Goal: Task Accomplishment & Management: Use online tool/utility

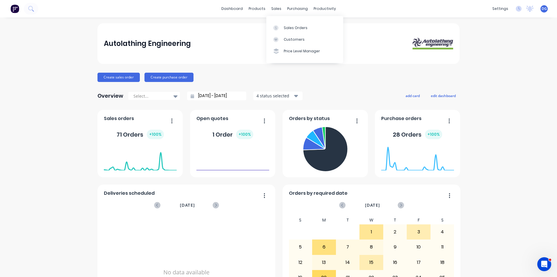
click at [274, 10] on div "sales" at bounding box center [276, 8] width 16 height 9
click at [291, 29] on div "Sales Orders" at bounding box center [296, 27] width 24 height 5
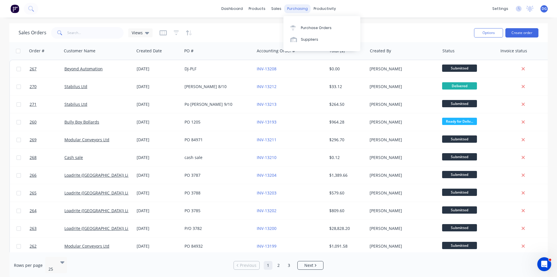
click at [296, 10] on div "purchasing" at bounding box center [297, 8] width 26 height 9
click at [306, 28] on div "Purchase Orders" at bounding box center [316, 27] width 31 height 5
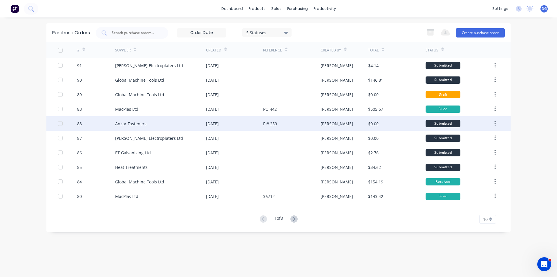
click at [133, 122] on div "Anzor Fasteners" at bounding box center [130, 123] width 31 height 6
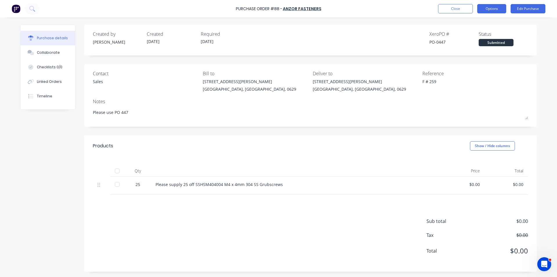
click at [490, 10] on button "Options" at bounding box center [491, 8] width 29 height 9
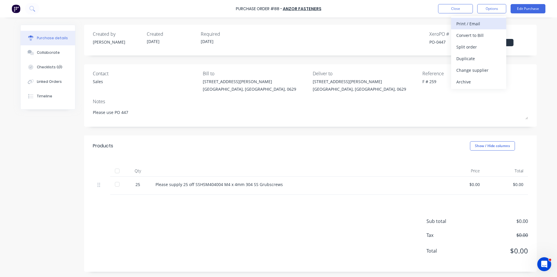
click at [473, 24] on div "Print / Email" at bounding box center [479, 23] width 45 height 8
click at [479, 48] on div "Without pricing" at bounding box center [479, 47] width 45 height 8
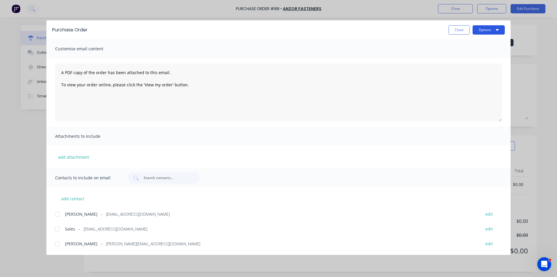
click at [485, 29] on button "Options" at bounding box center [489, 29] width 32 height 9
click at [58, 228] on div at bounding box center [58, 229] width 12 height 12
click at [485, 26] on button "Options" at bounding box center [489, 29] width 32 height 9
click at [464, 66] on div "Email" at bounding box center [477, 68] width 45 height 8
click at [458, 30] on button "Close" at bounding box center [459, 29] width 21 height 9
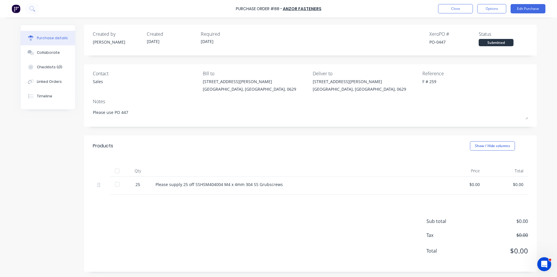
type textarea "x"
